Goal: Ask a question: Seek information or help from site administrators or community

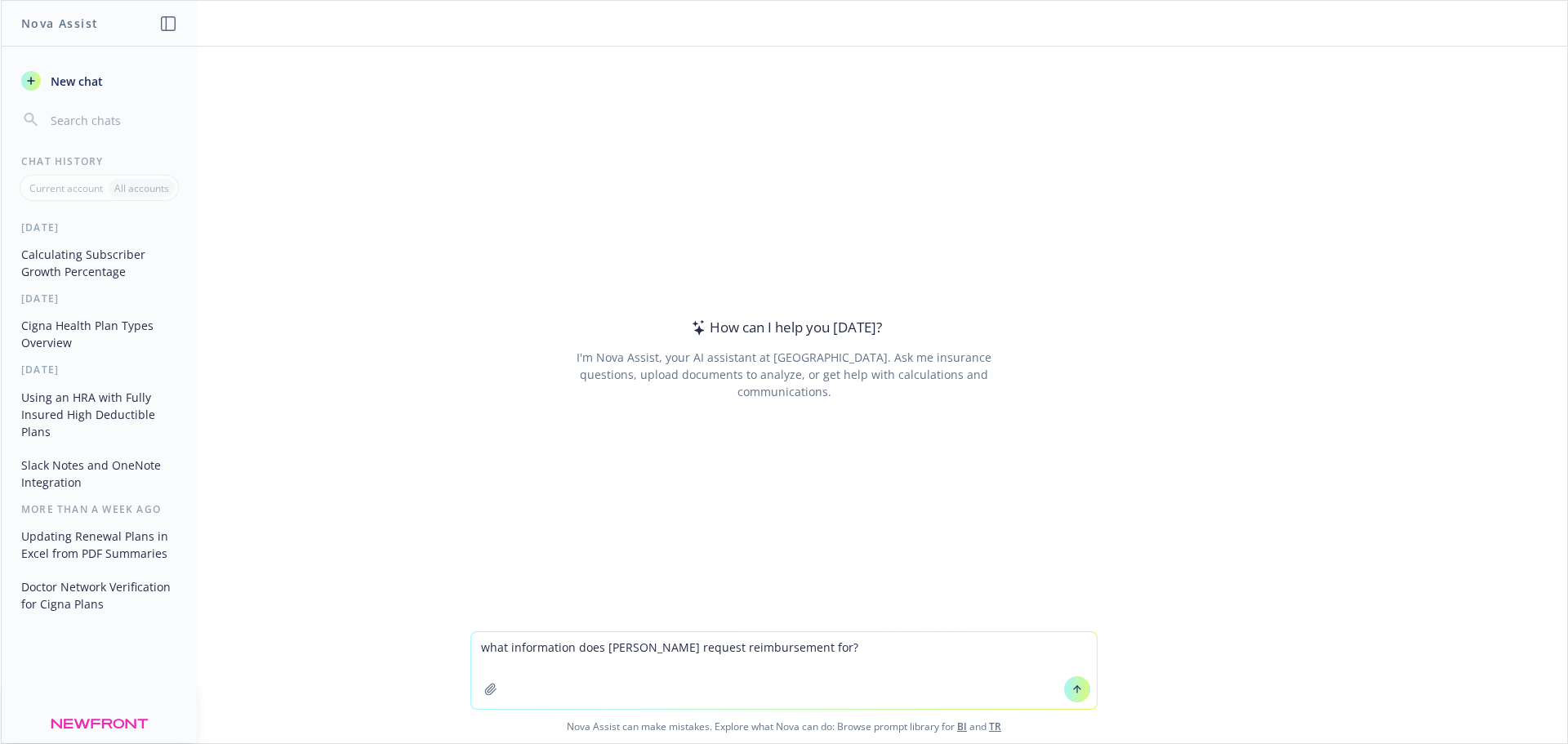
type textarea "what information does [PERSON_NAME] request reimbursement for?"
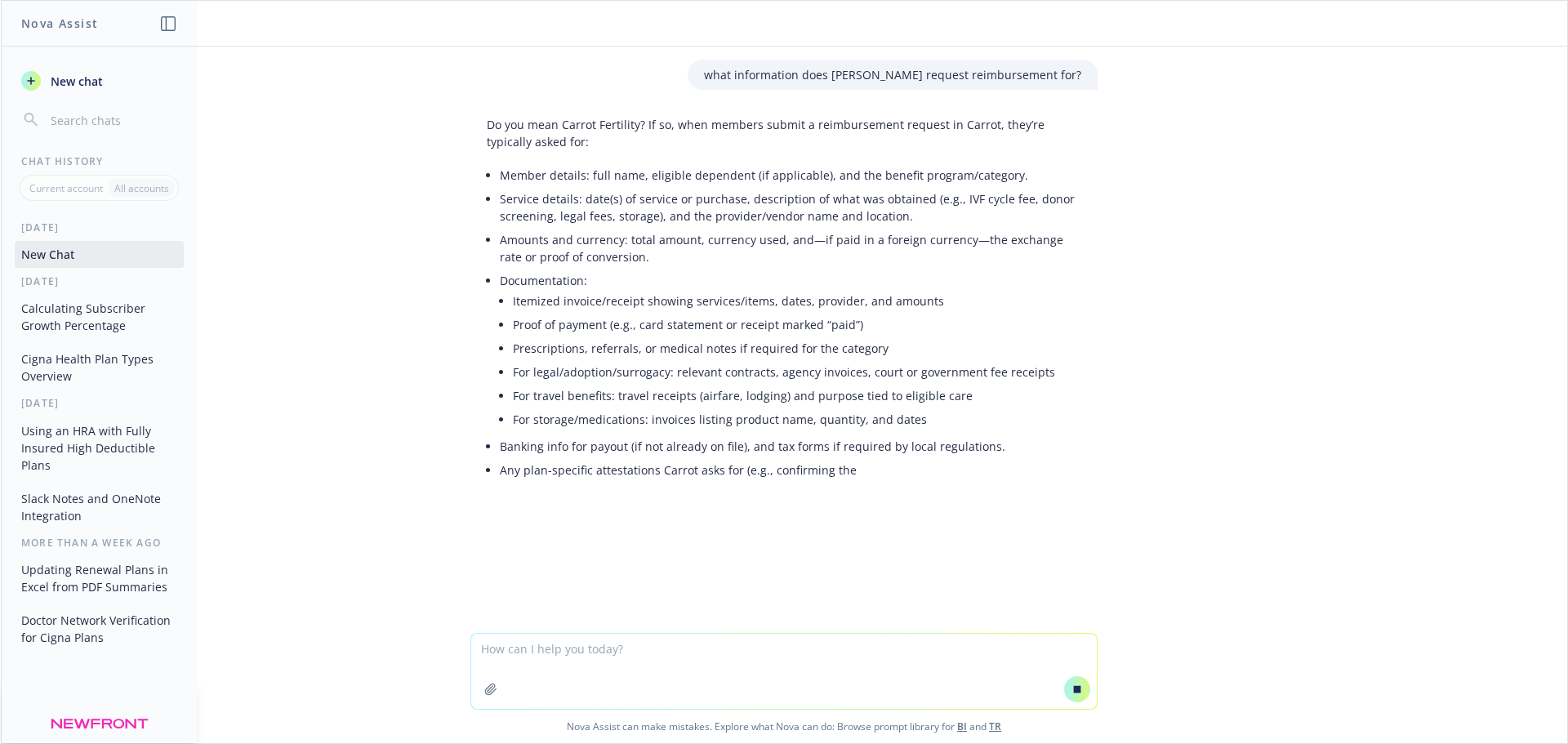
click at [636, 670] on textarea at bounding box center [784, 672] width 626 height 75
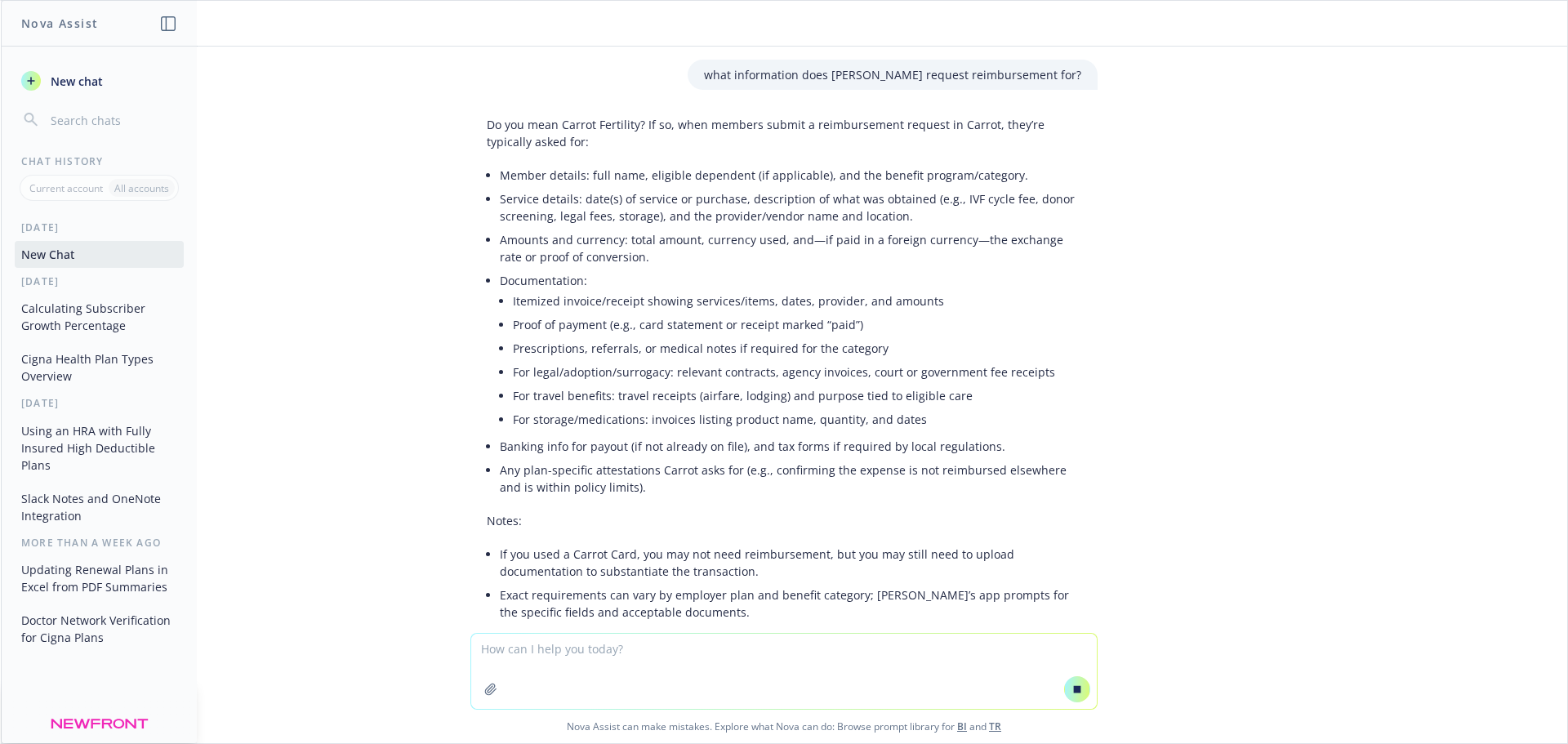
click at [852, 63] on div "what information does [PERSON_NAME] request reimbursement for?" at bounding box center [892, 74] width 410 height 30
copy p "what information does [PERSON_NAME] request reimbursement for?"
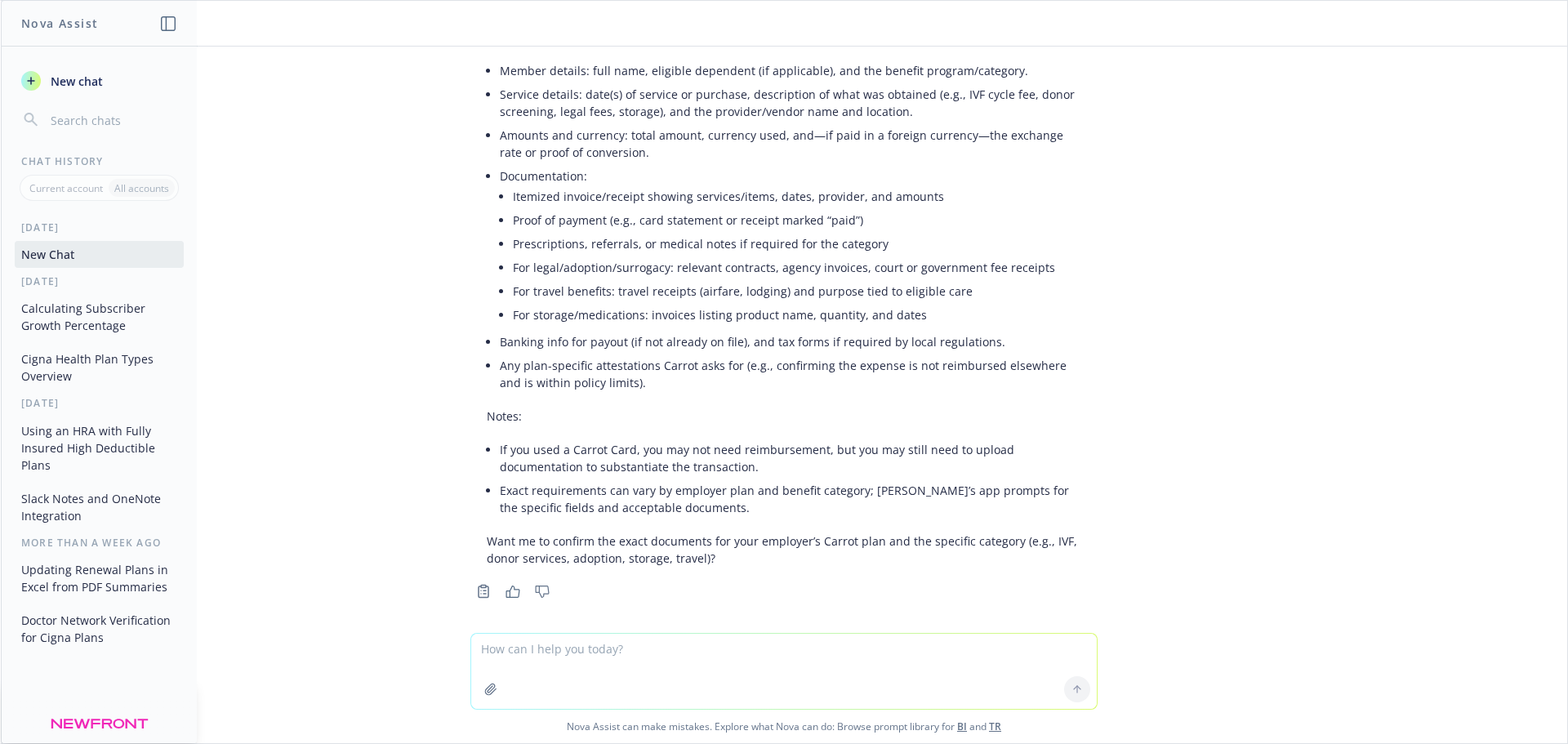
scroll to position [113, 0]
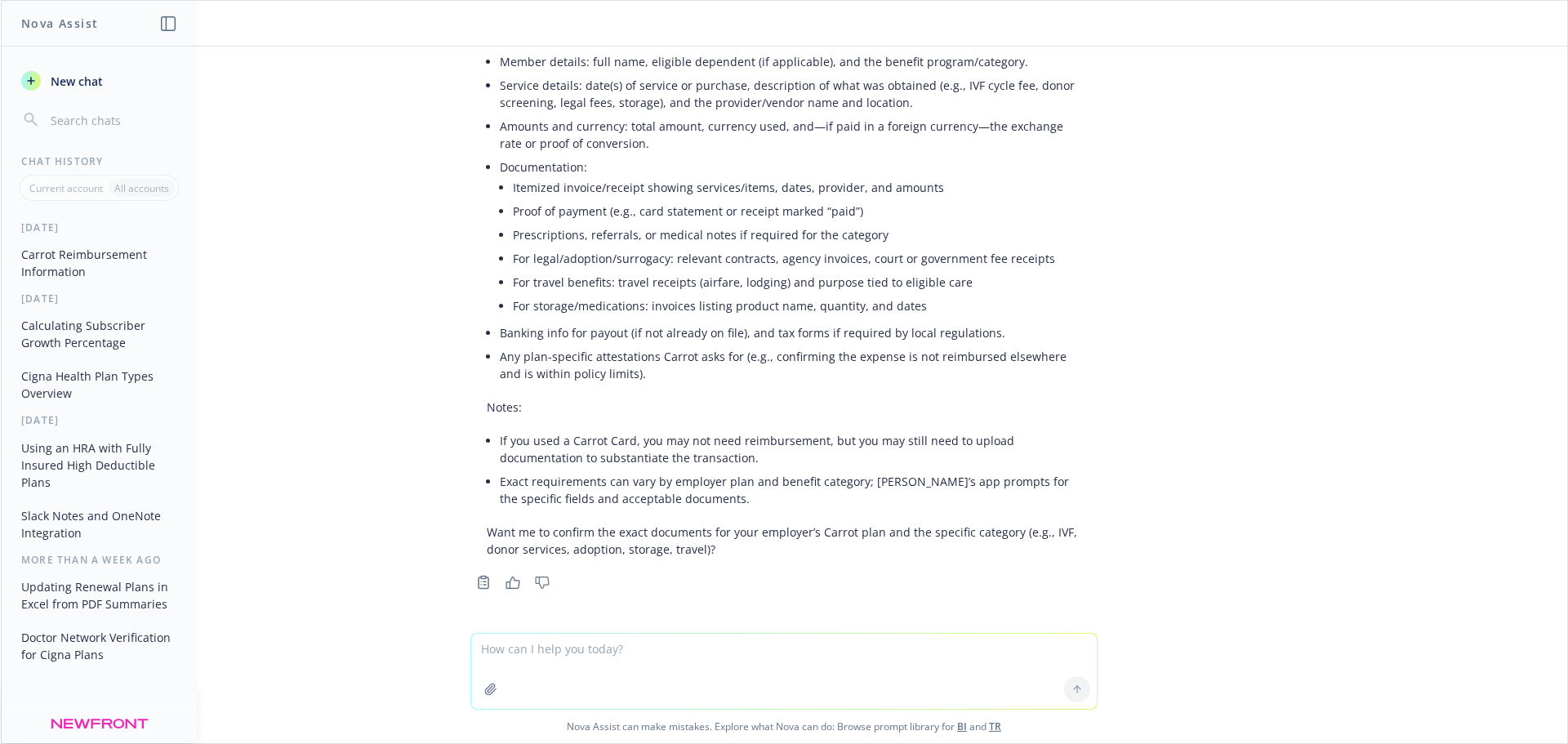
click at [628, 665] on textarea at bounding box center [784, 672] width 626 height 75
paste textarea "what information does [PERSON_NAME] request reimbursement for?"
click at [637, 634] on textarea "what information does [PERSON_NAME] request reimbursement for?" at bounding box center [784, 663] width 626 height 92
type textarea "what information does carrot fertility request reimbursement for?"
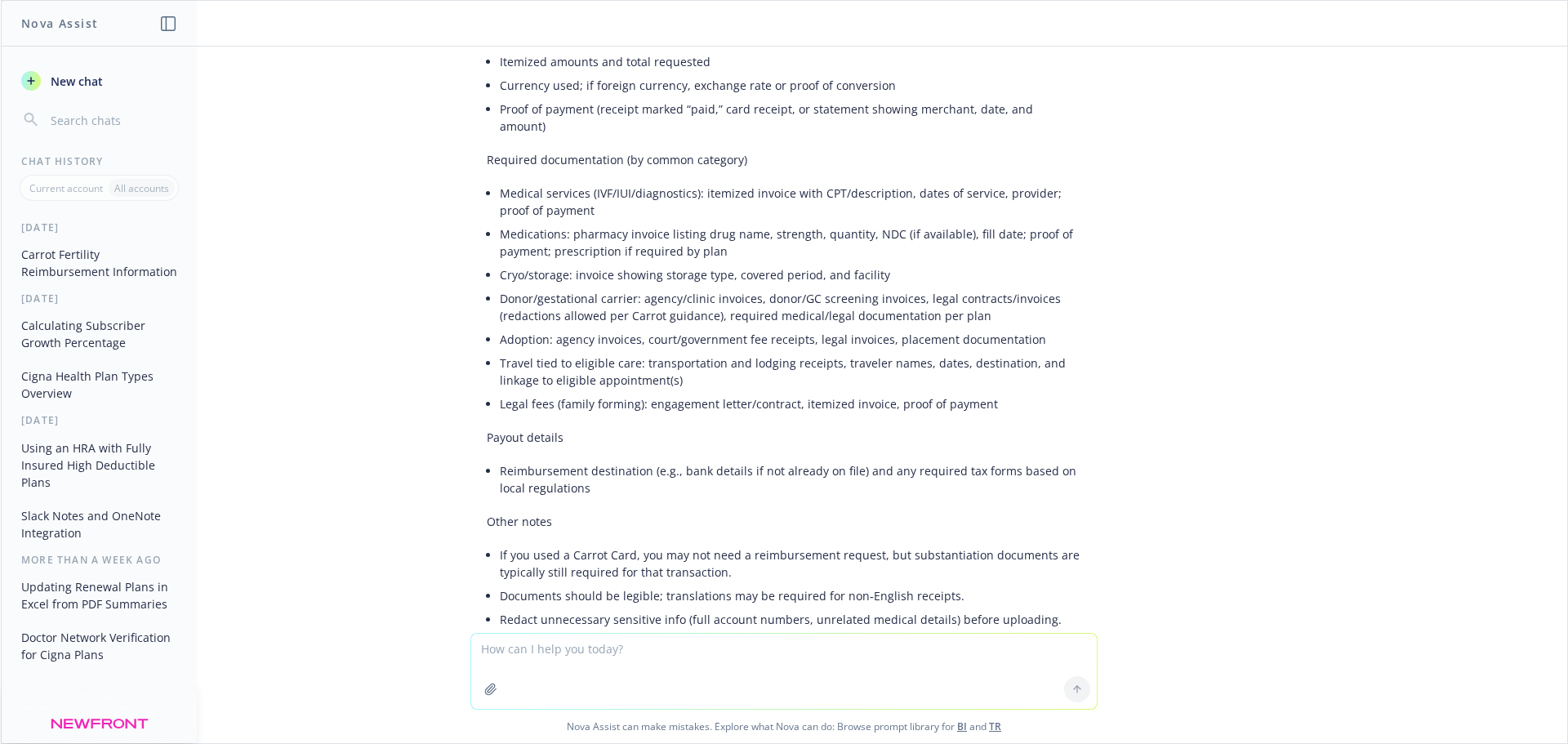
scroll to position [1148, 0]
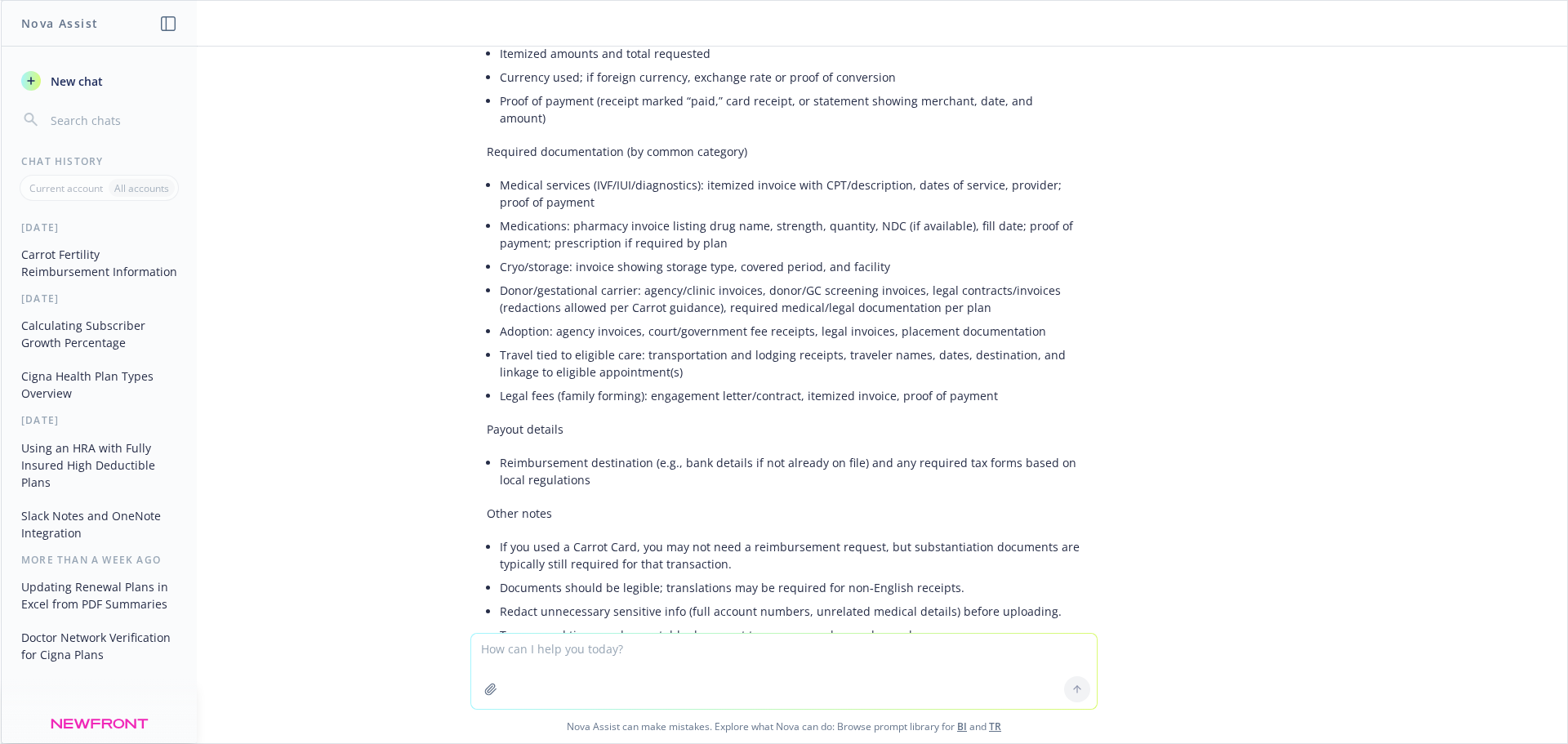
click at [302, 444] on div "what information does [PERSON_NAME] request reimbursement for? Do you mean Carr…" at bounding box center [784, 339] width 1567 height 587
